Goal: Information Seeking & Learning: Learn about a topic

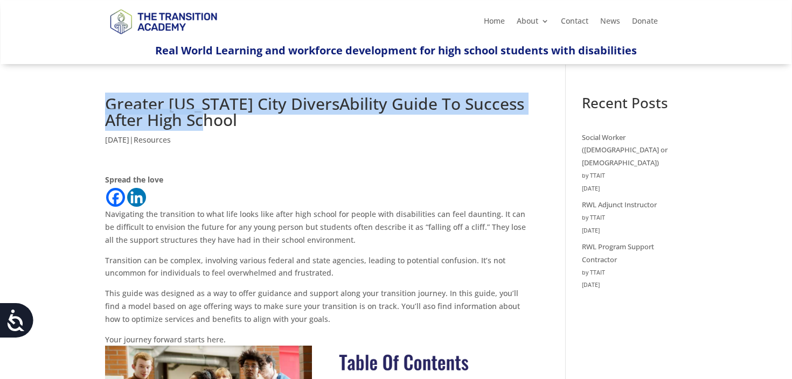
drag, startPoint x: 252, startPoint y: 123, endPoint x: 100, endPoint y: 105, distance: 153.0
copy h1 "Greater Kansas City DiversAbility Guide To Success After High School"
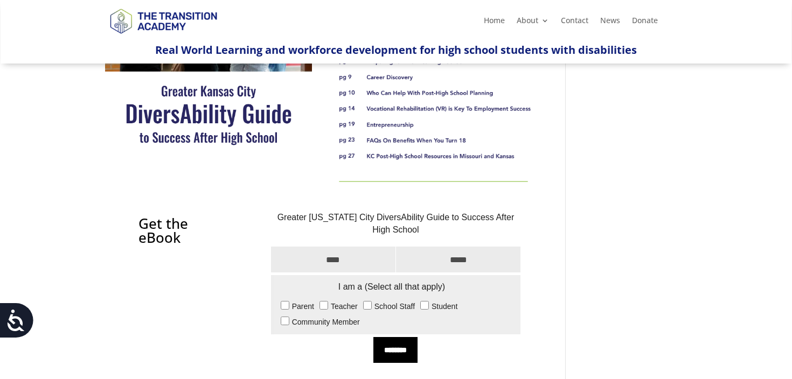
scroll to position [330, 0]
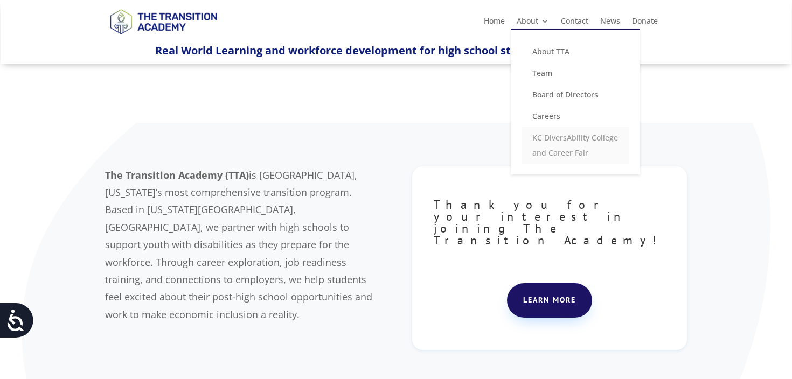
click at [549, 135] on link "KC DiversAbility College and Career Fair" at bounding box center [575, 145] width 108 height 37
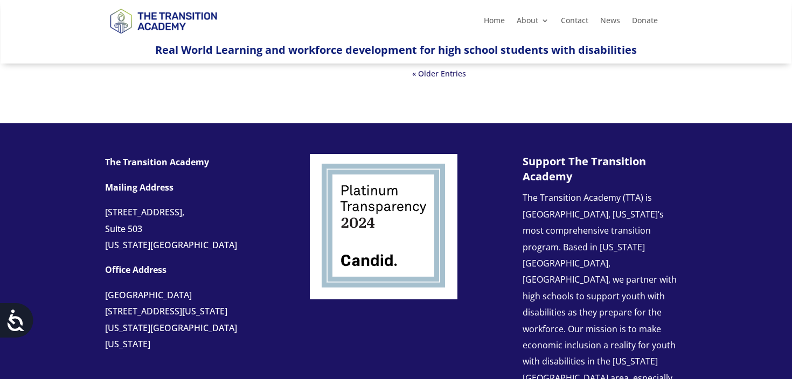
scroll to position [1097, 0]
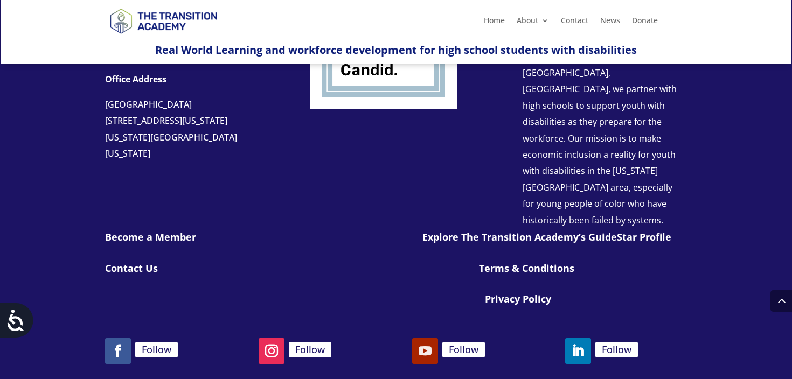
click at [429, 338] on link "Follow" at bounding box center [425, 351] width 26 height 26
